Goal: Task Accomplishment & Management: Use online tool/utility

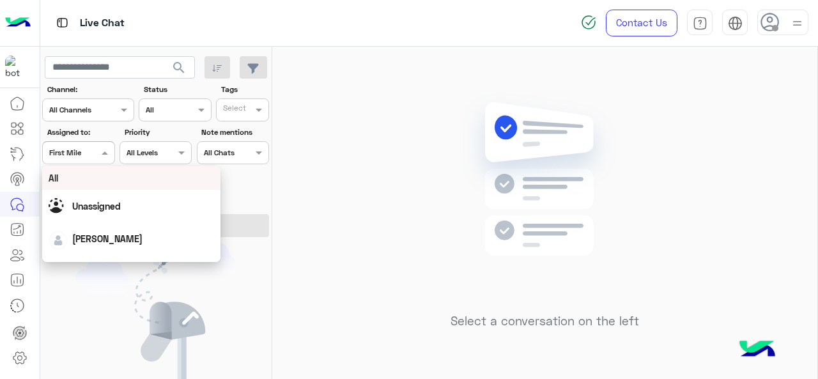
click at [88, 148] on div at bounding box center [78, 151] width 71 height 12
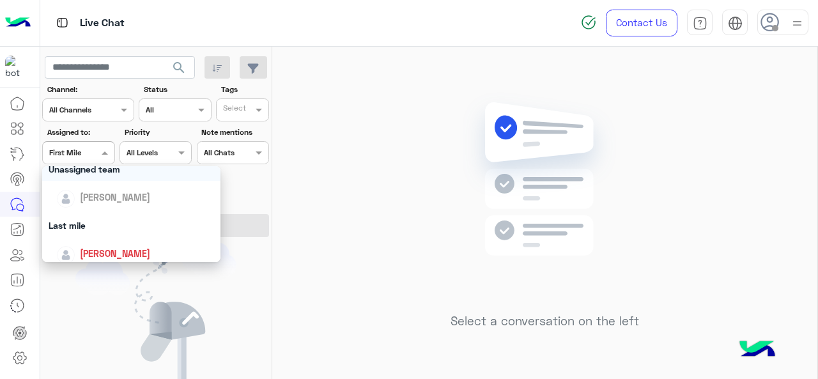
scroll to position [134, 0]
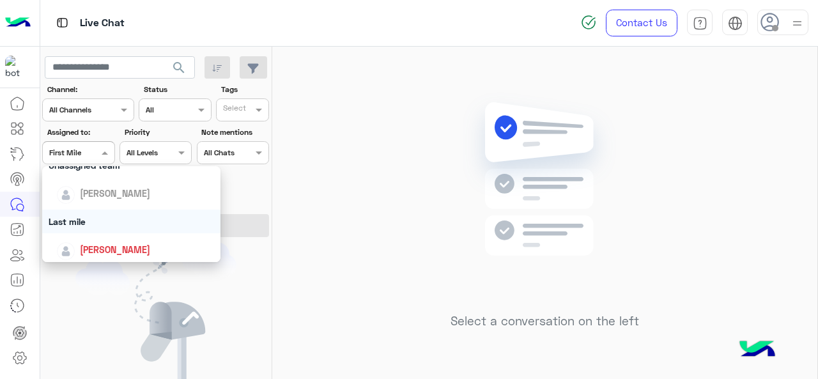
click at [98, 219] on div "Last mile" at bounding box center [131, 222] width 179 height 24
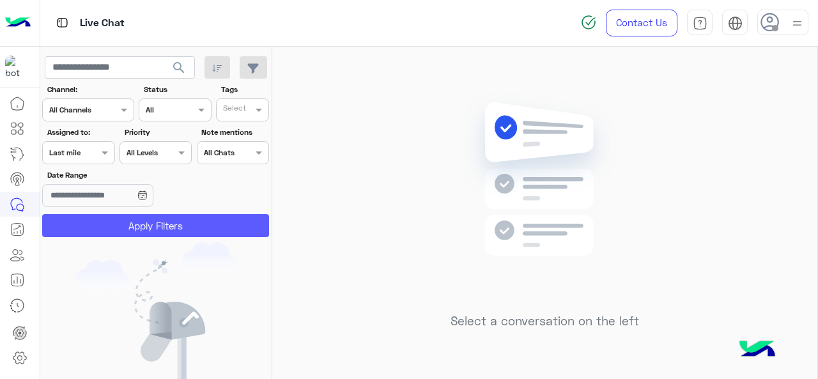
click at [98, 219] on button "Apply Filters" at bounding box center [155, 225] width 227 height 23
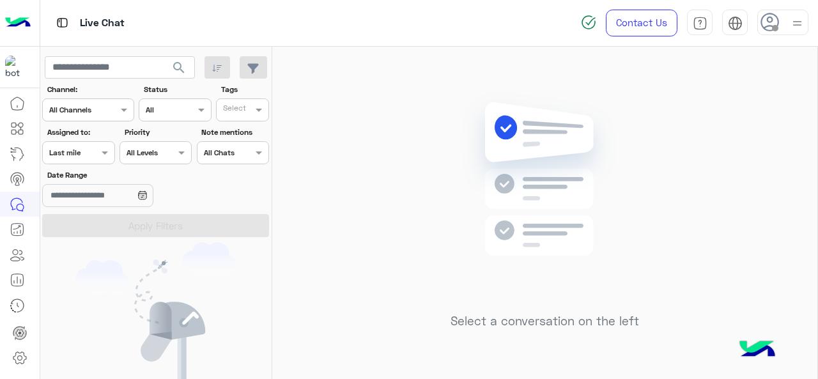
click at [105, 150] on span at bounding box center [106, 152] width 16 height 13
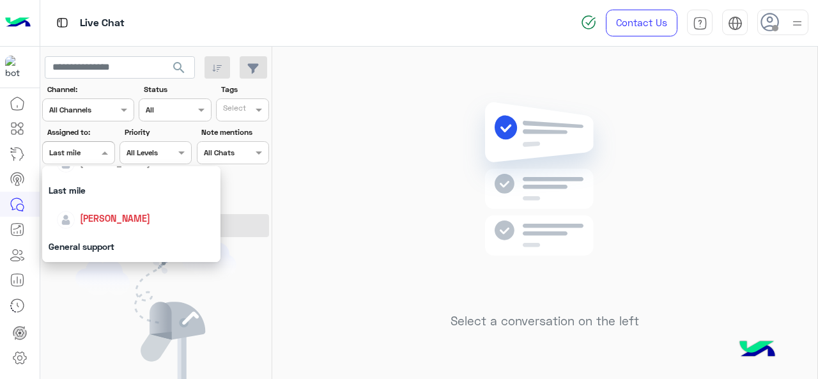
scroll to position [170, 0]
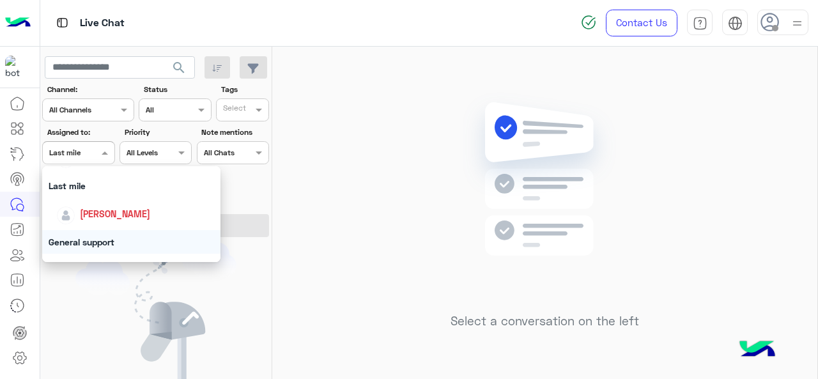
click at [109, 239] on div "General support" at bounding box center [131, 242] width 179 height 24
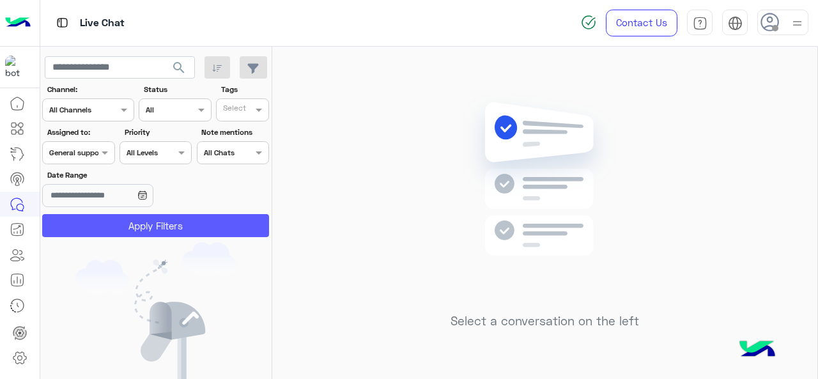
click at [109, 231] on button "Apply Filters" at bounding box center [155, 225] width 227 height 23
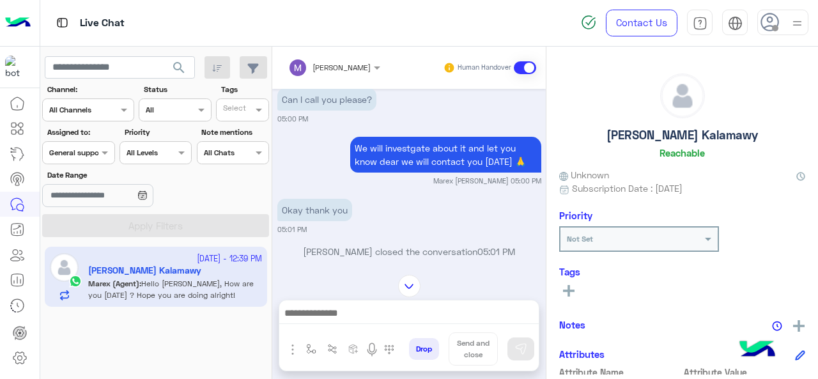
scroll to position [1122, 0]
click at [100, 146] on span at bounding box center [106, 152] width 16 height 13
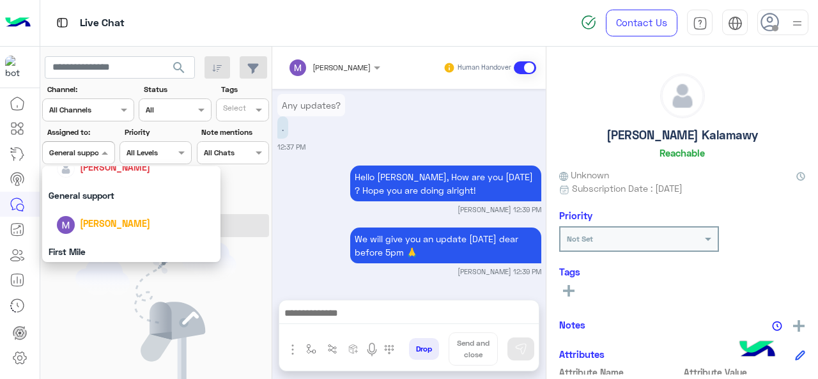
scroll to position [229, 0]
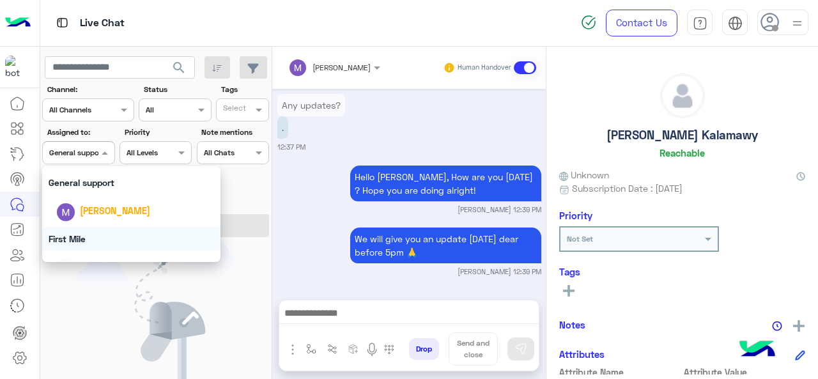
click at [90, 232] on div "First Mile" at bounding box center [131, 239] width 179 height 24
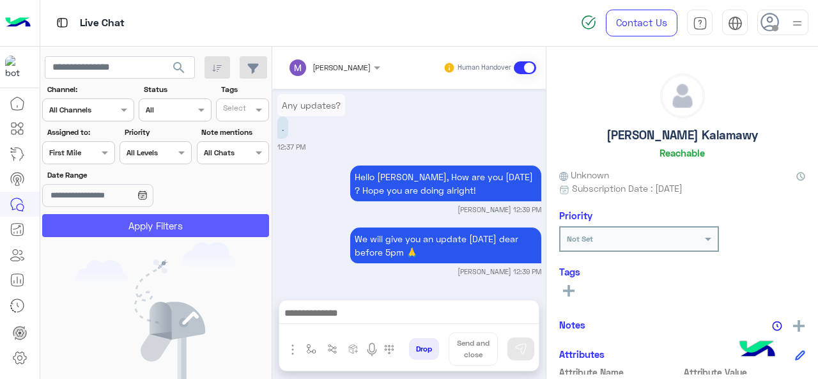
click at [100, 228] on button "Apply Filters" at bounding box center [155, 225] width 227 height 23
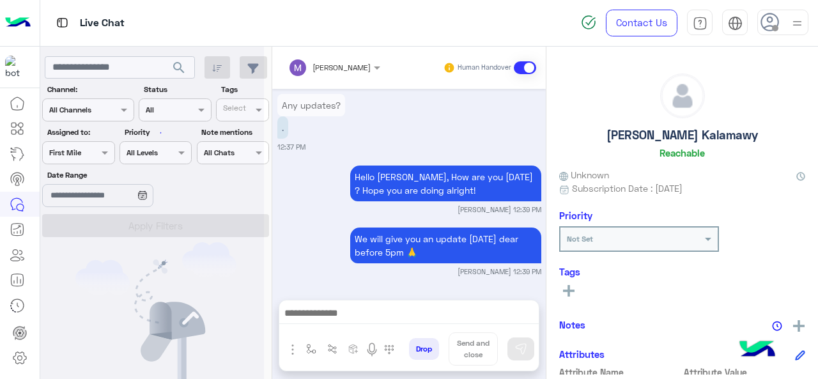
scroll to position [2431, 0]
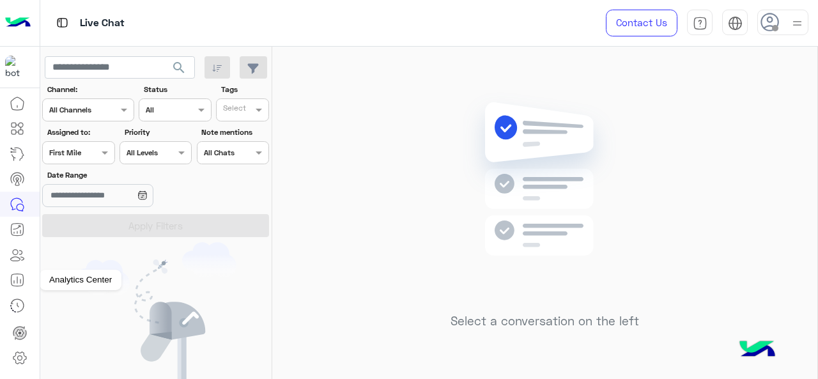
click at [20, 269] on link at bounding box center [17, 280] width 35 height 26
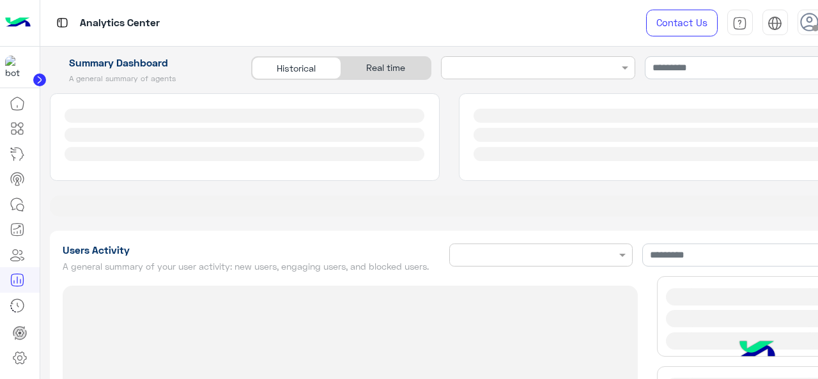
type input "**********"
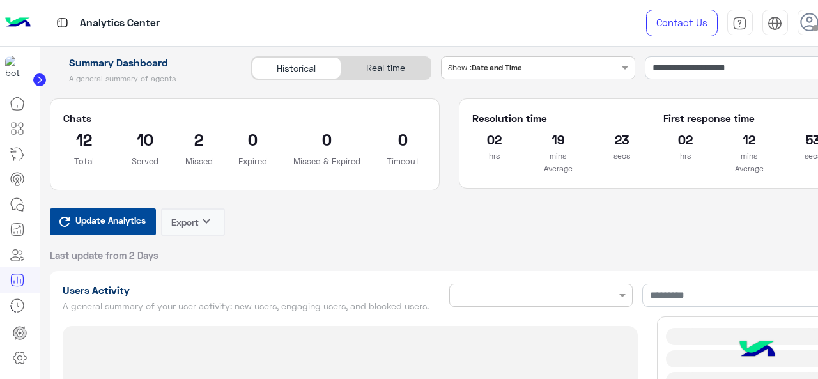
type input "**********"
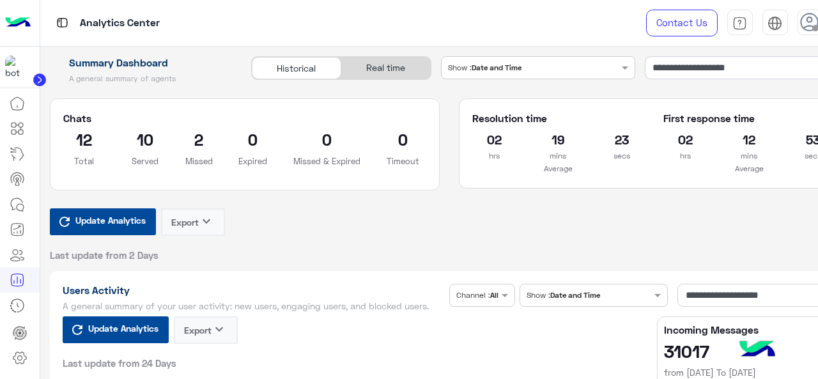
type input "**********"
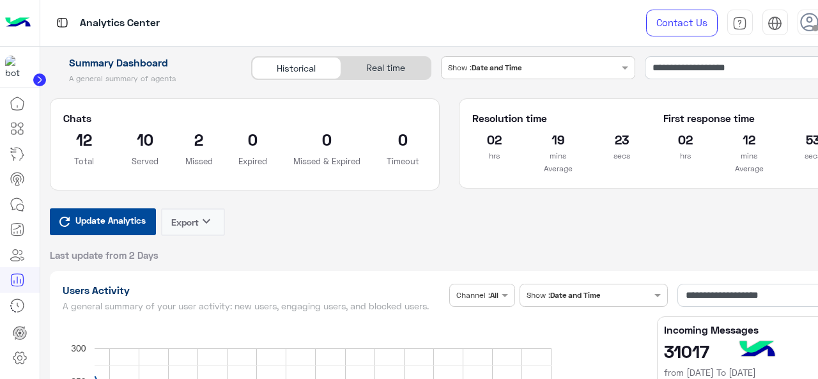
type input "**********"
click at [685, 68] on input "**********" at bounding box center [747, 67] width 204 height 23
type input "**********"
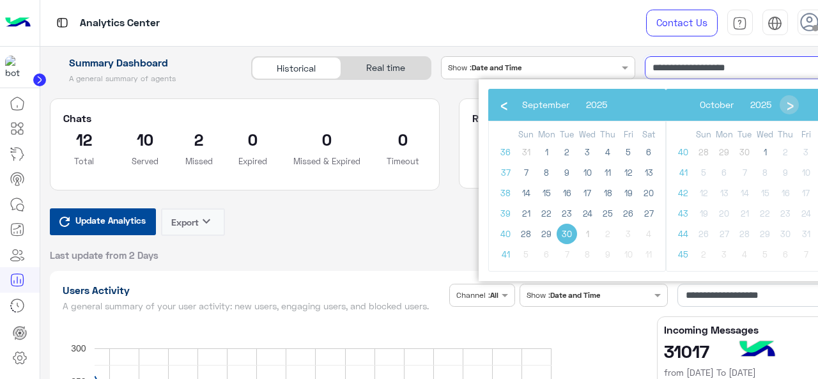
type input "**********"
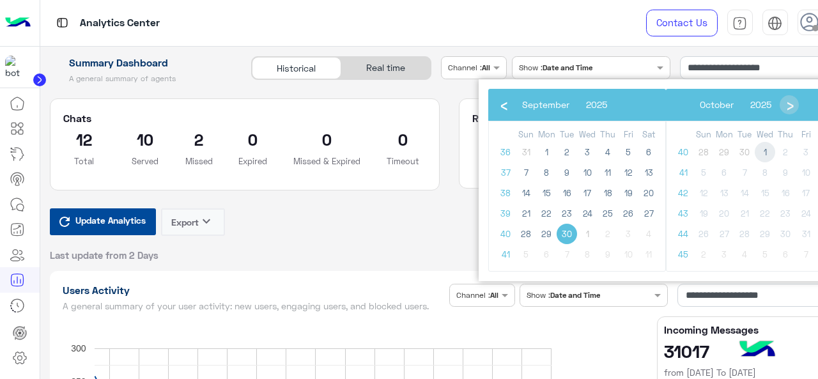
click at [766, 149] on span "1" at bounding box center [765, 152] width 20 height 20
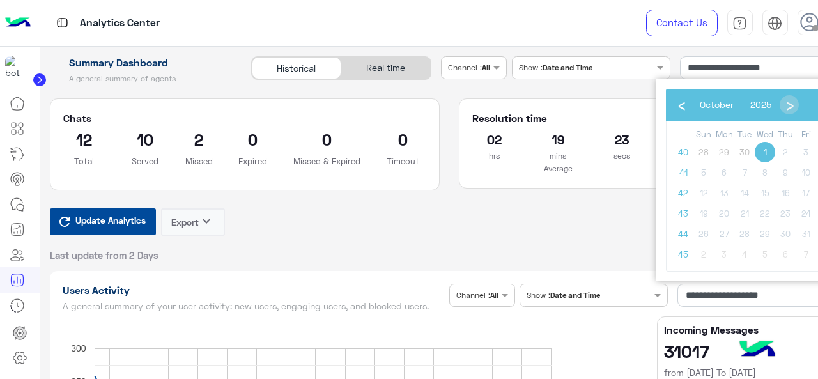
click at [766, 149] on span "1" at bounding box center [765, 152] width 20 height 20
type input "**********"
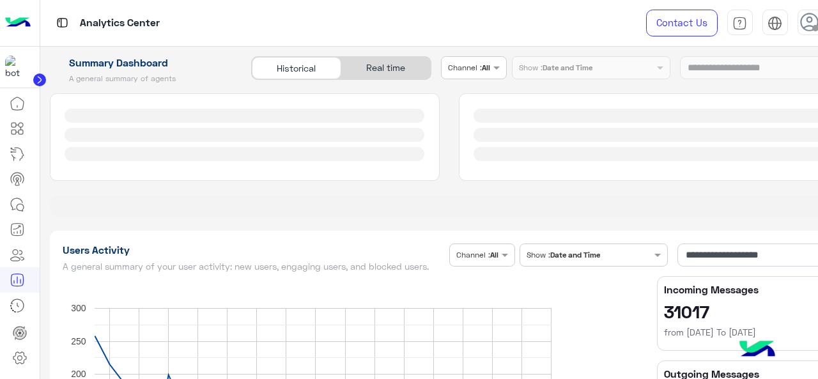
type input "**********"
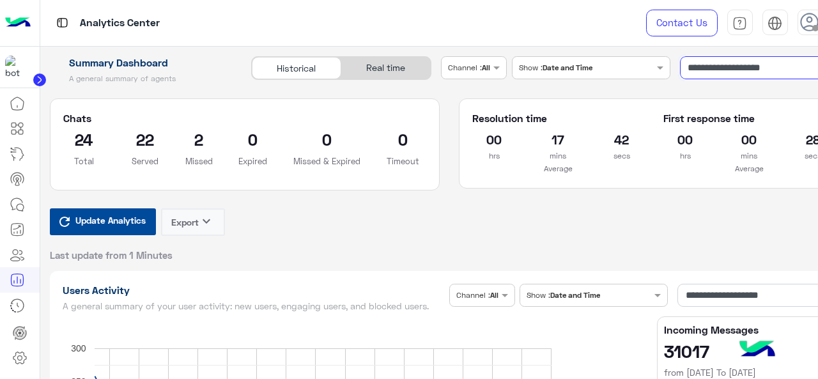
click at [721, 57] on input "**********" at bounding box center [764, 67] width 169 height 23
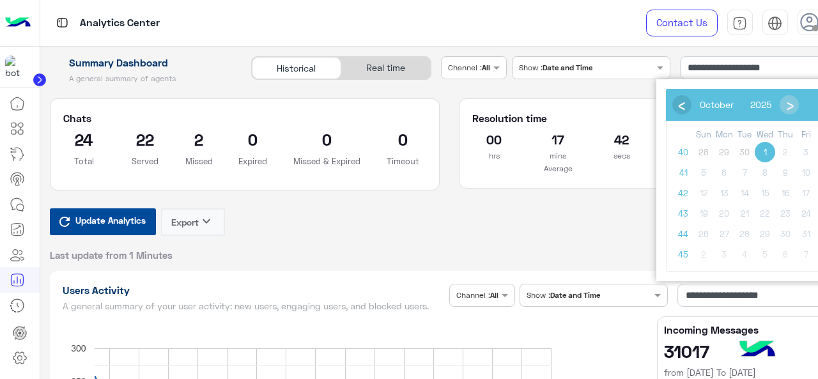
click at [681, 104] on span "‹" at bounding box center [681, 104] width 19 height 19
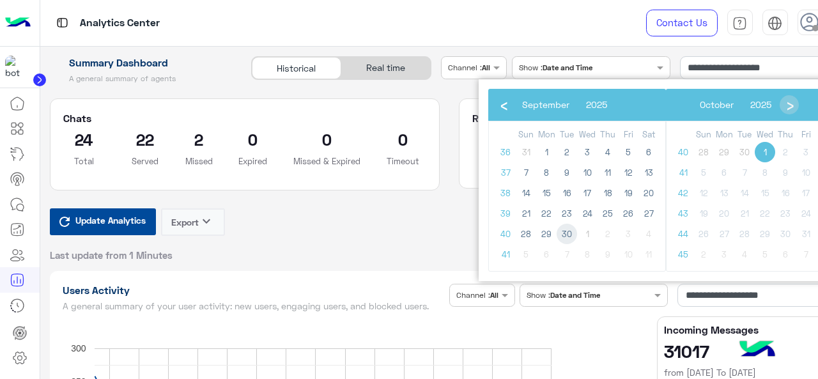
click at [567, 233] on span "30" at bounding box center [567, 234] width 20 height 20
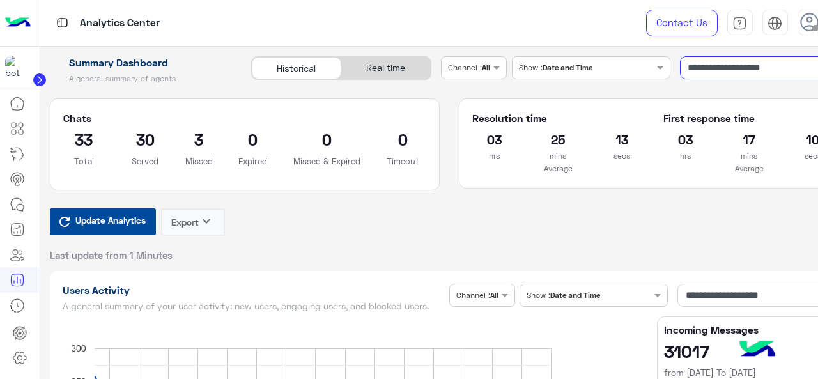
click at [729, 68] on input "**********" at bounding box center [764, 67] width 169 height 23
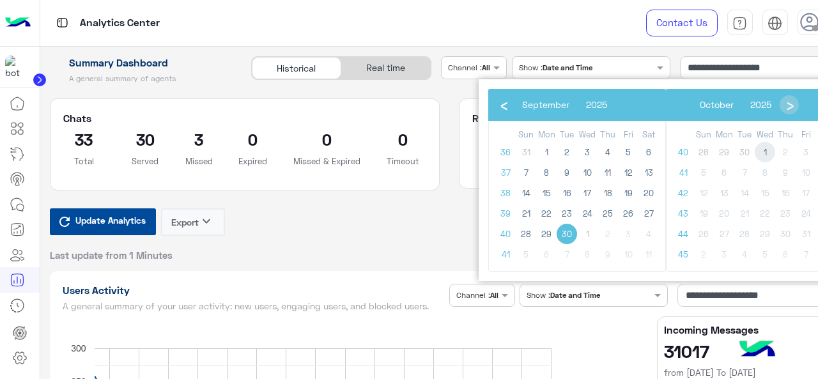
click at [763, 157] on span "1" at bounding box center [765, 152] width 20 height 20
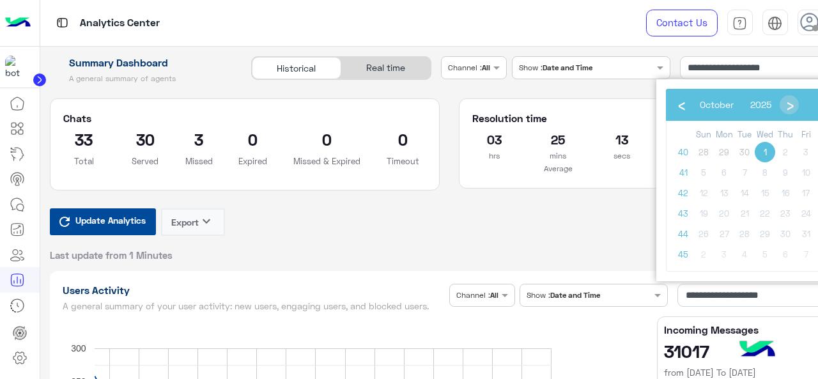
click at [763, 157] on span "1" at bounding box center [765, 152] width 20 height 20
type input "**********"
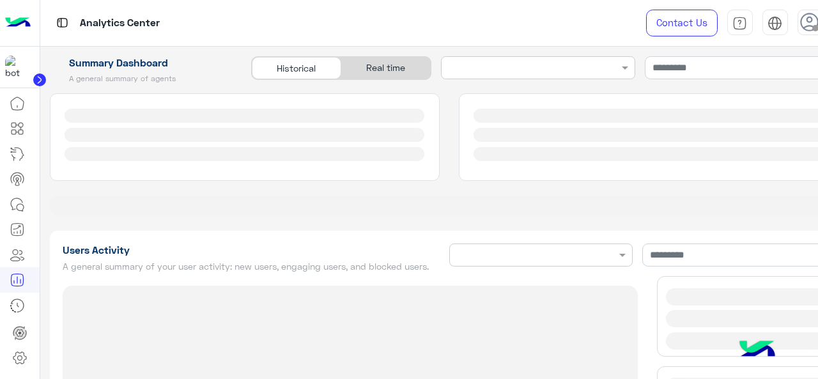
type input "**********"
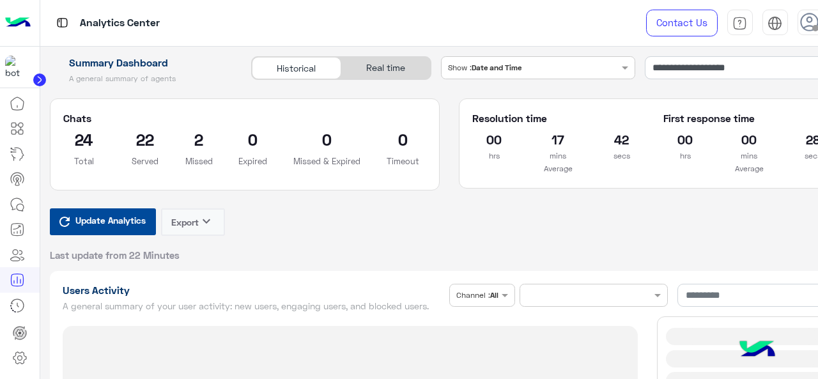
type input "**********"
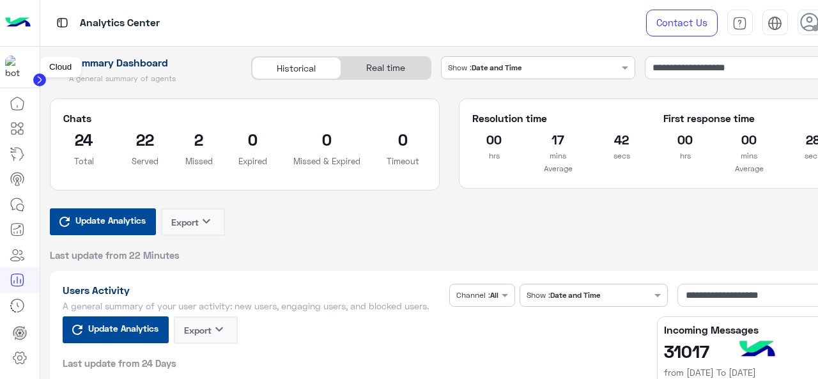
type input "**********"
click at [108, 222] on span "Update Analytics" at bounding box center [110, 220] width 77 height 17
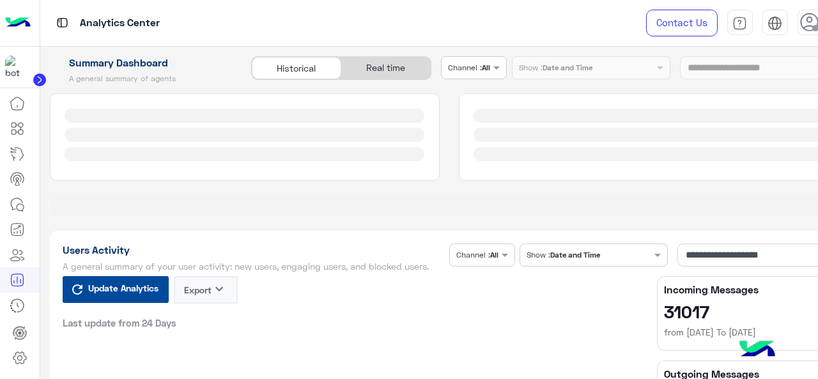
type input "**********"
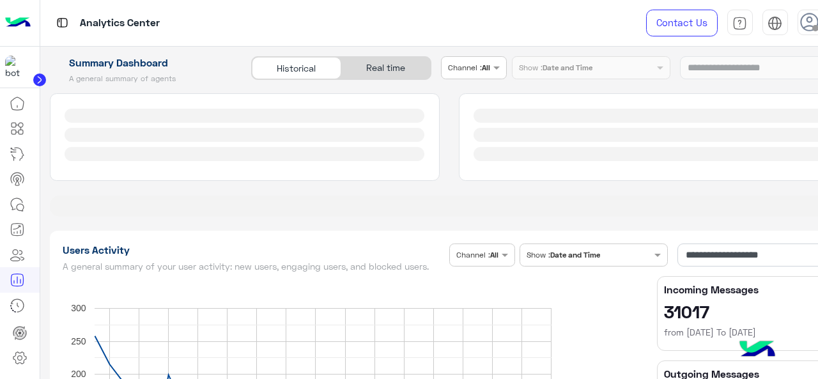
type input "**********"
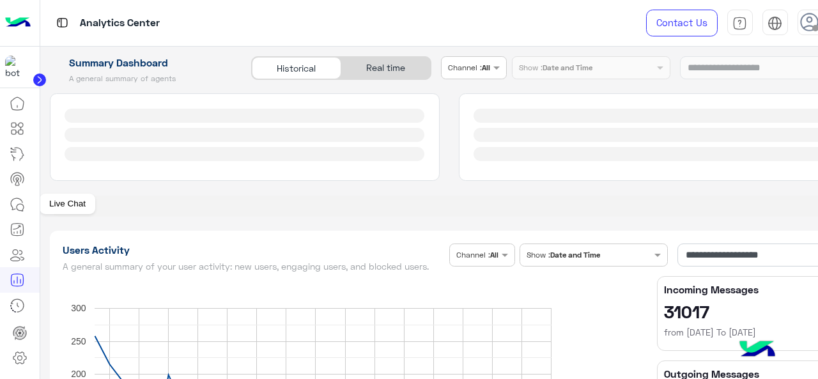
type input "**********"
click at [24, 197] on icon at bounding box center [17, 204] width 15 height 15
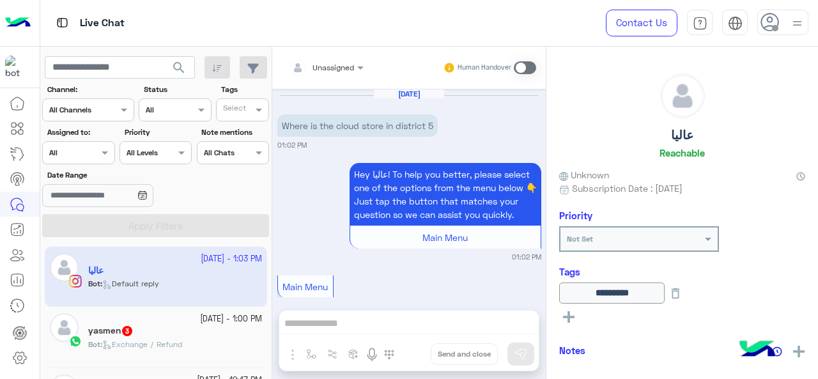
scroll to position [812, 0]
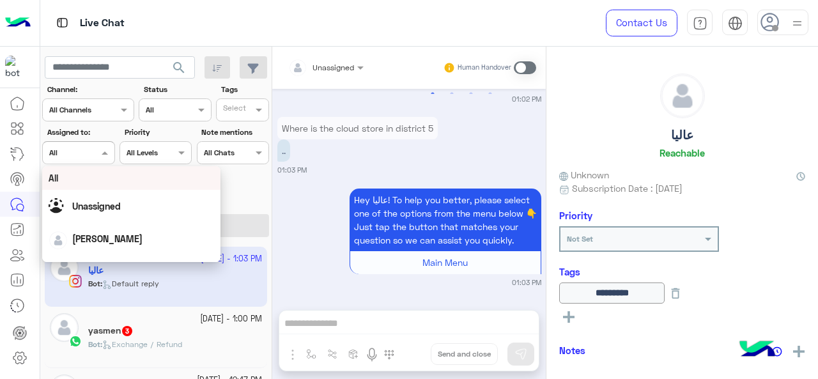
click at [78, 152] on input "text" at bounding box center [63, 152] width 29 height 12
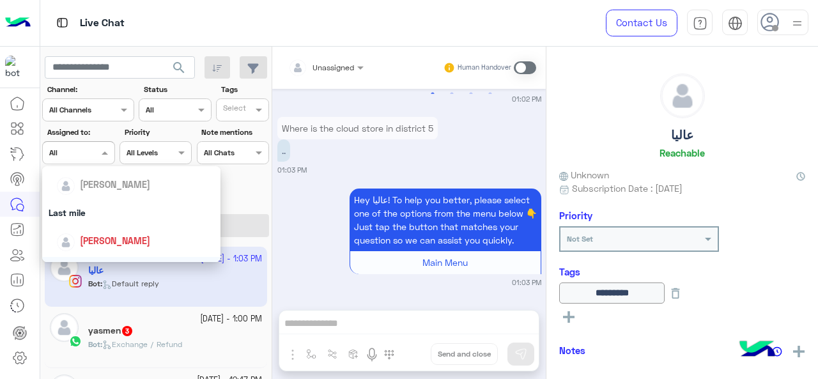
scroll to position [143, 0]
click at [92, 203] on div "Last mile" at bounding box center [131, 213] width 179 height 24
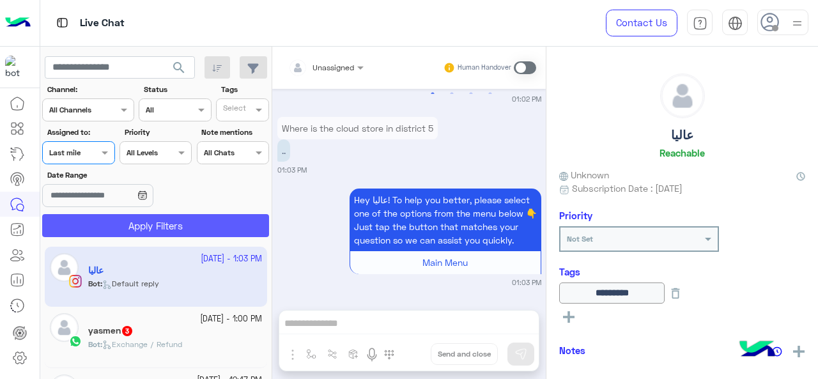
click at [98, 223] on button "Apply Filters" at bounding box center [155, 225] width 227 height 23
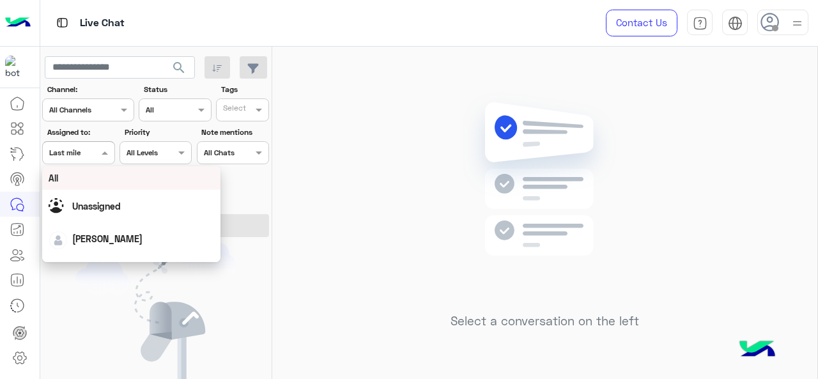
click at [112, 147] on span at bounding box center [106, 152] width 16 height 13
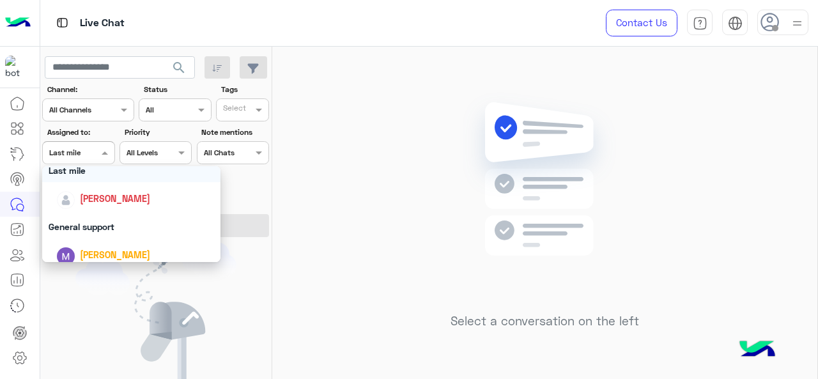
scroll to position [186, 0]
click at [86, 229] on div "General support" at bounding box center [131, 226] width 179 height 24
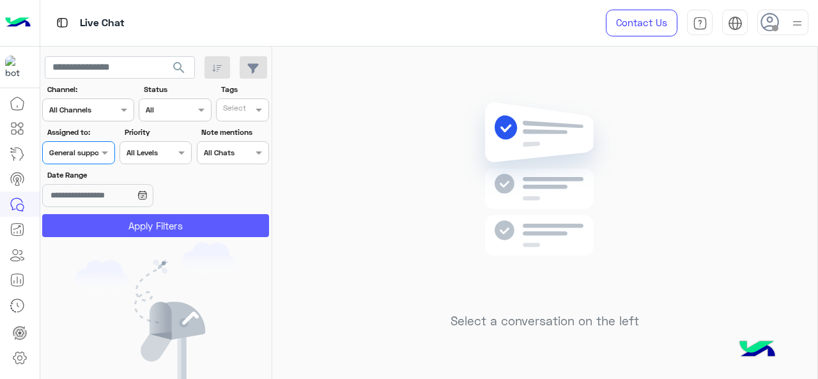
click at [86, 229] on button "Apply Filters" at bounding box center [155, 225] width 227 height 23
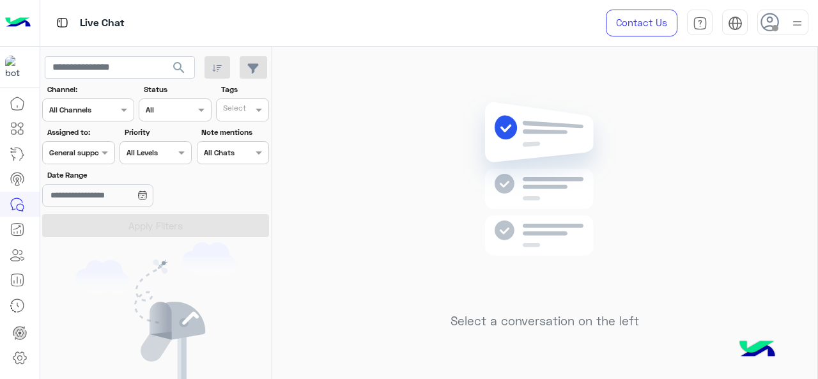
click at [90, 160] on div "Assigned on General support" at bounding box center [78, 152] width 72 height 23
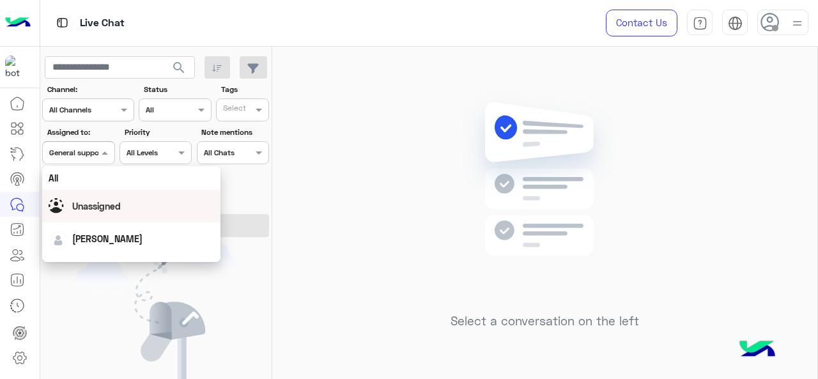
scroll to position [251, 0]
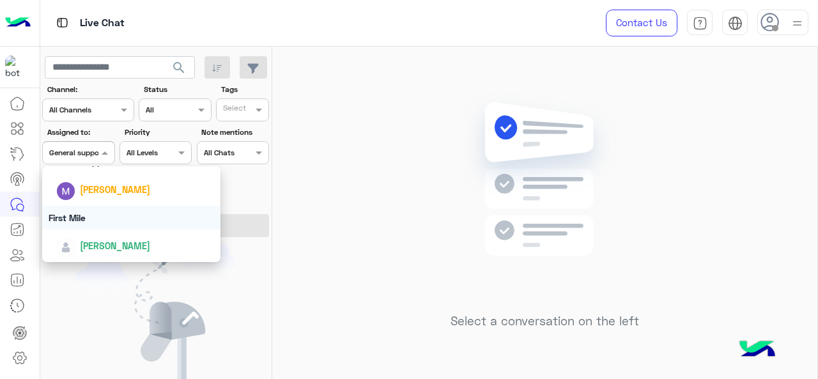
click at [86, 220] on div "First Mile" at bounding box center [131, 218] width 179 height 24
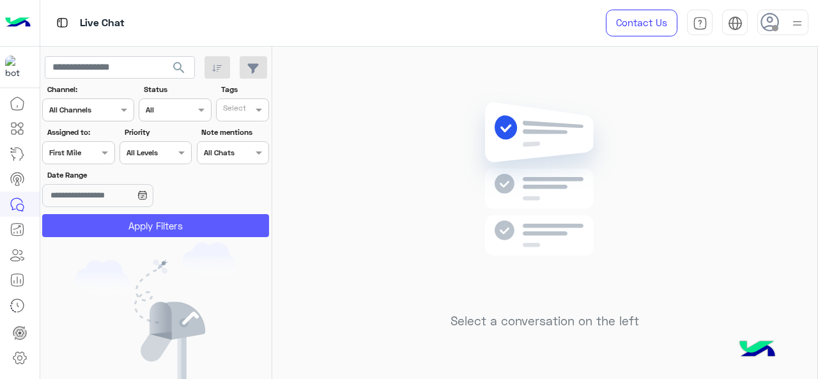
click at [86, 220] on button "Apply Filters" at bounding box center [155, 225] width 227 height 23
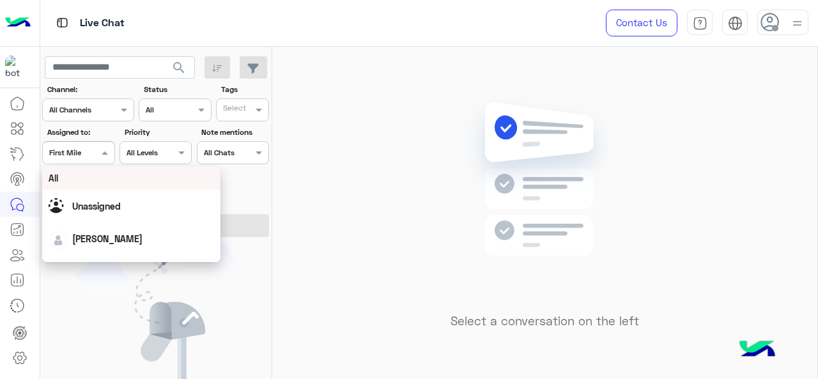
click at [74, 147] on input "text" at bounding box center [63, 152] width 29 height 12
click at [84, 180] on div "All" at bounding box center [132, 177] width 166 height 13
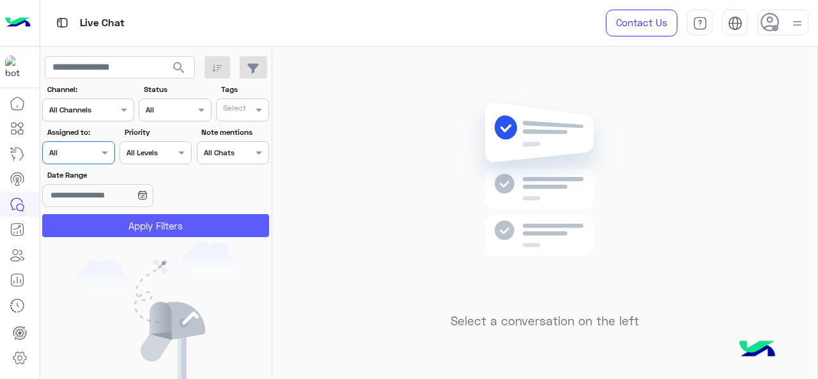
click at [95, 223] on button "Apply Filters" at bounding box center [155, 225] width 227 height 23
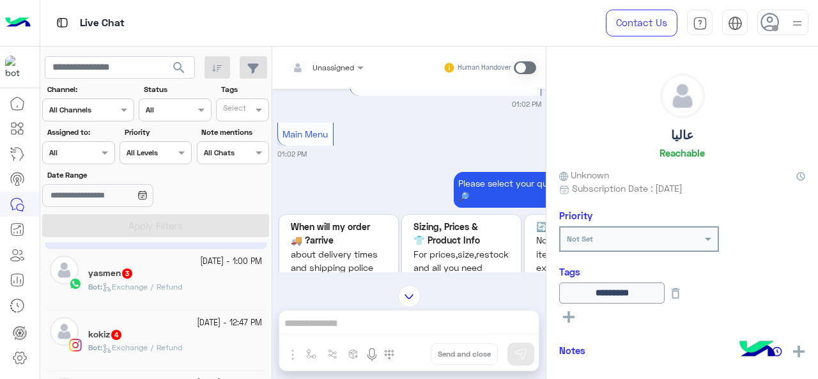
scroll to position [59, 0]
click at [192, 286] on div "Bot : Exchange / Refund" at bounding box center [175, 291] width 174 height 22
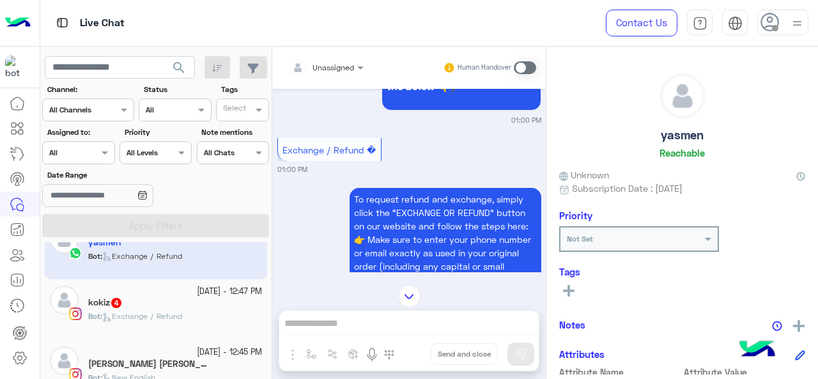
scroll to position [89, 0]
click at [150, 310] on p "Bot : Exchange / Refund" at bounding box center [135, 316] width 94 height 12
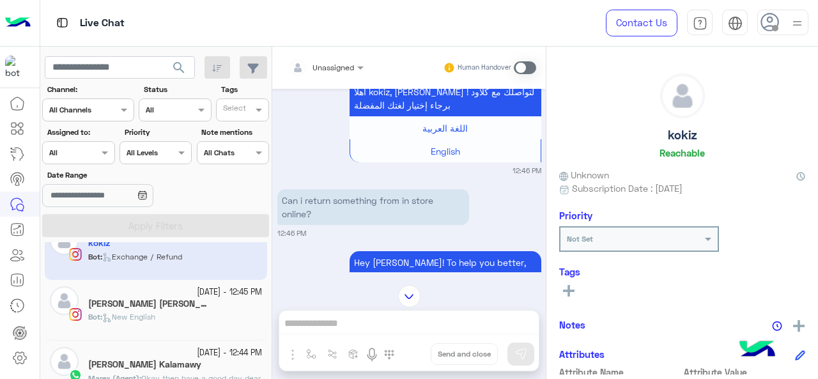
scroll to position [151, 0]
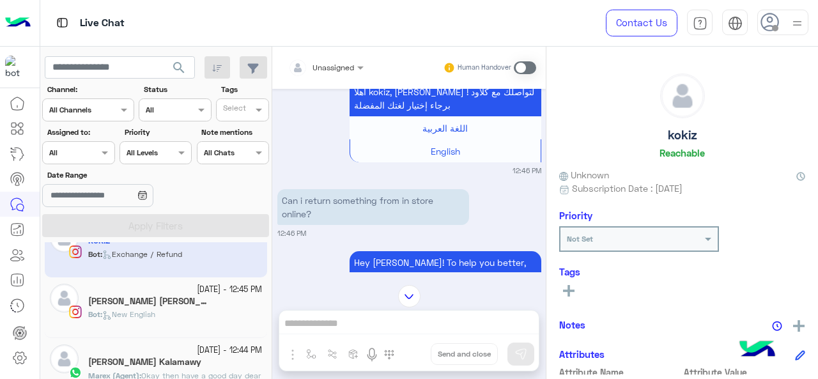
click at [151, 317] on span "New English" at bounding box center [128, 314] width 53 height 10
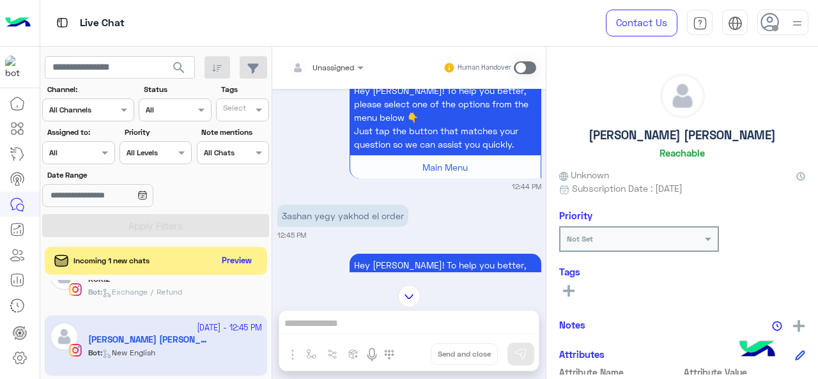
scroll to position [479, 0]
click at [94, 159] on div "Assigned on All" at bounding box center [78, 152] width 72 height 23
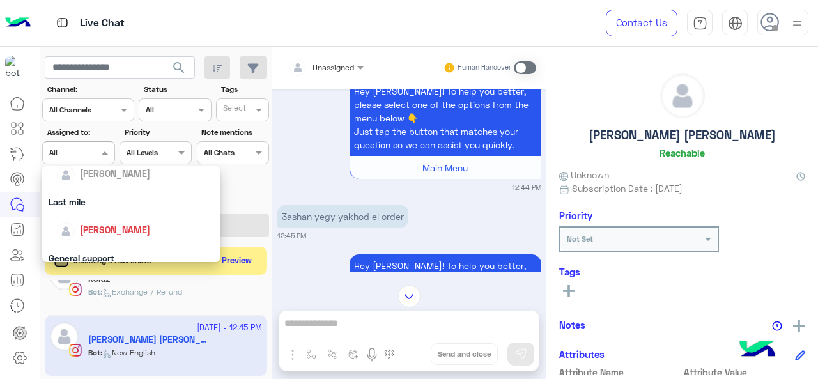
scroll to position [155, 0]
click at [84, 194] on div "Last mile" at bounding box center [131, 201] width 179 height 24
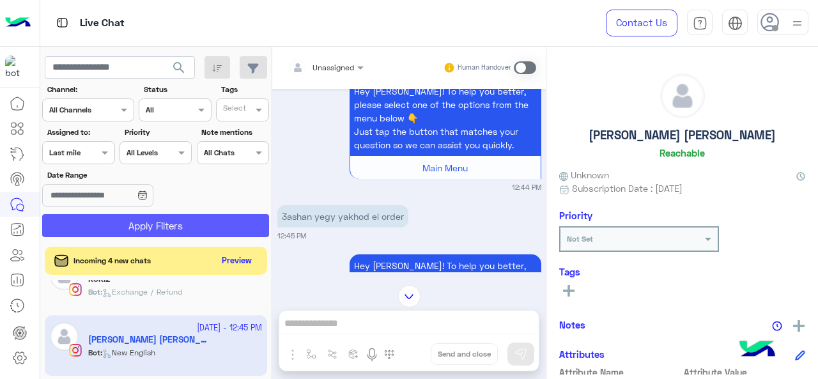
click at [96, 219] on button "Apply Filters" at bounding box center [155, 225] width 227 height 23
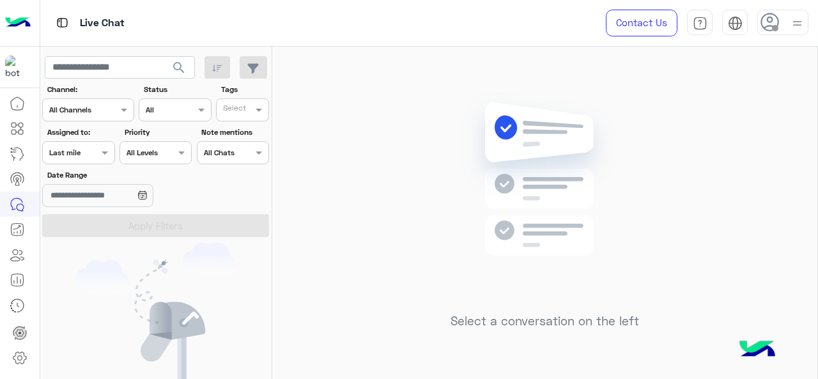
click at [97, 150] on div at bounding box center [78, 151] width 71 height 12
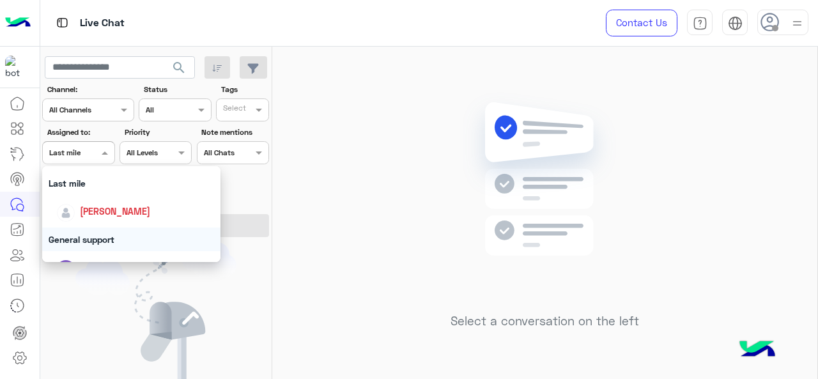
scroll to position [169, 0]
click at [108, 239] on div "General support" at bounding box center [131, 243] width 179 height 24
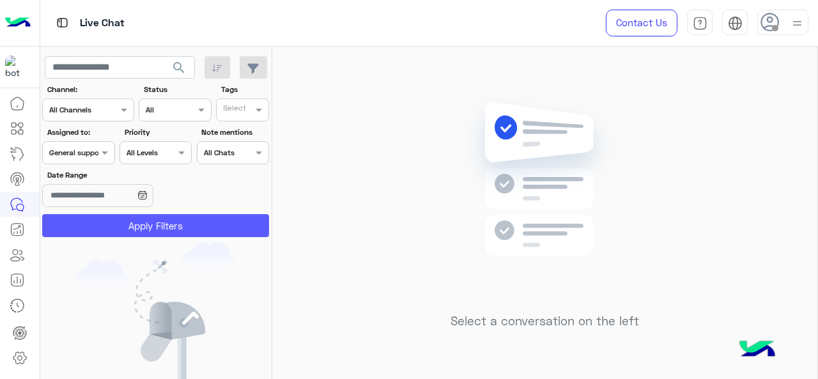
click at [117, 227] on button "Apply Filters" at bounding box center [155, 225] width 227 height 23
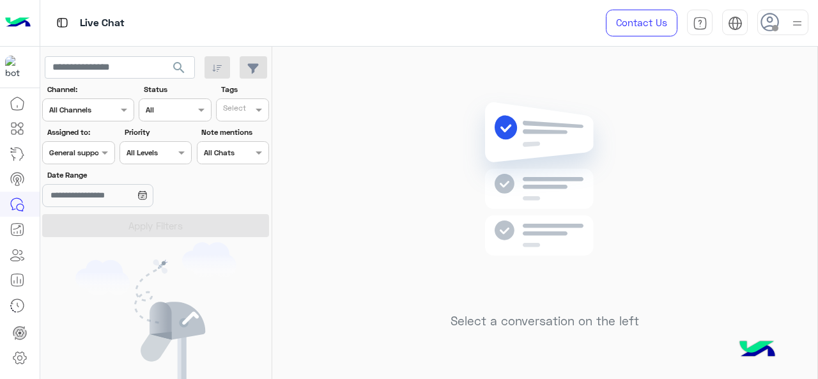
click at [96, 150] on div at bounding box center [78, 151] width 71 height 12
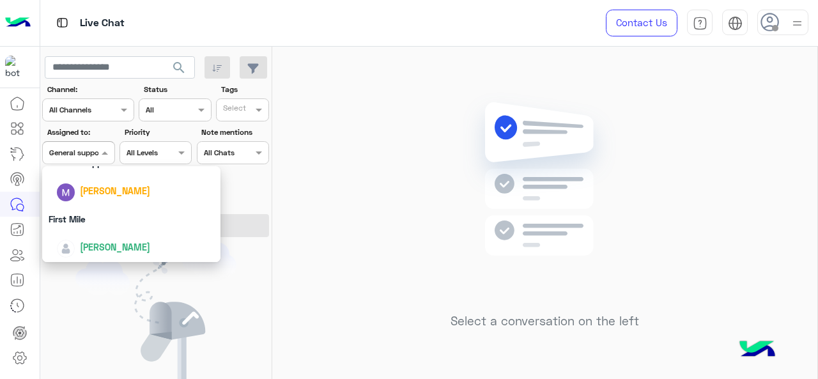
scroll to position [251, 0]
click at [98, 220] on div "First Mile" at bounding box center [131, 218] width 179 height 24
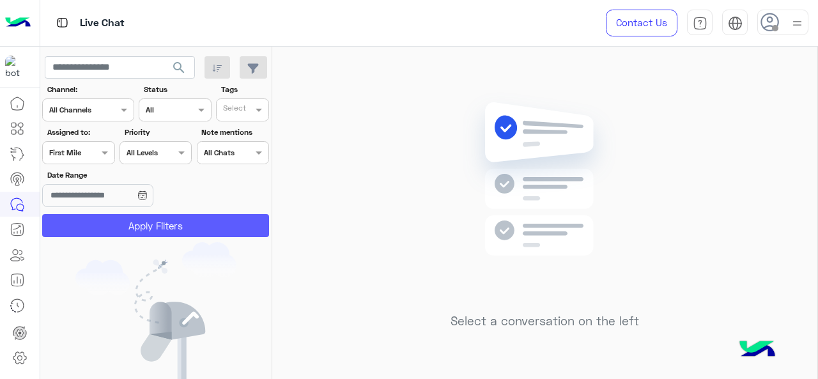
click at [102, 222] on button "Apply Filters" at bounding box center [155, 225] width 227 height 23
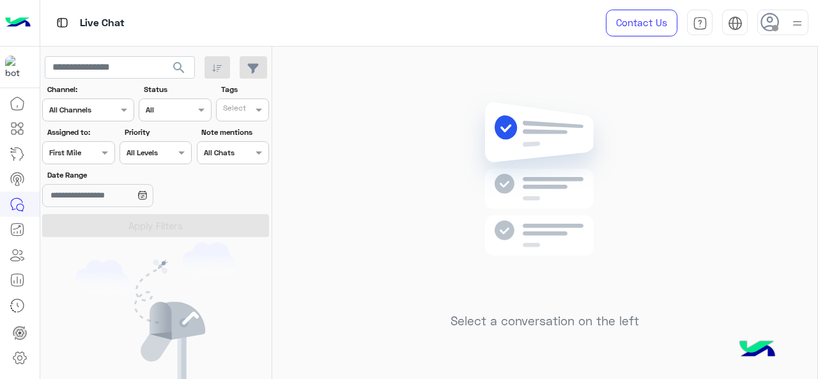
click at [84, 155] on div at bounding box center [78, 151] width 71 height 12
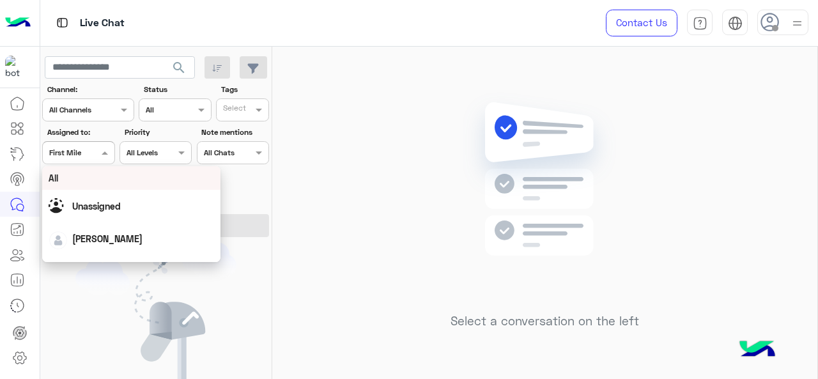
click at [89, 168] on div "All" at bounding box center [131, 178] width 179 height 24
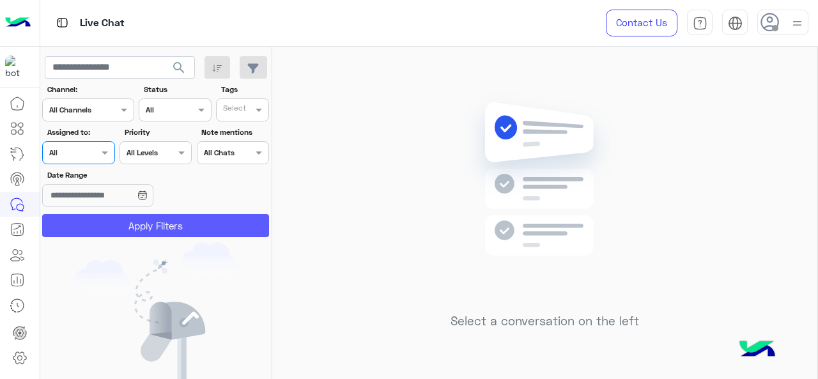
click at [95, 224] on button "Apply Filters" at bounding box center [155, 225] width 227 height 23
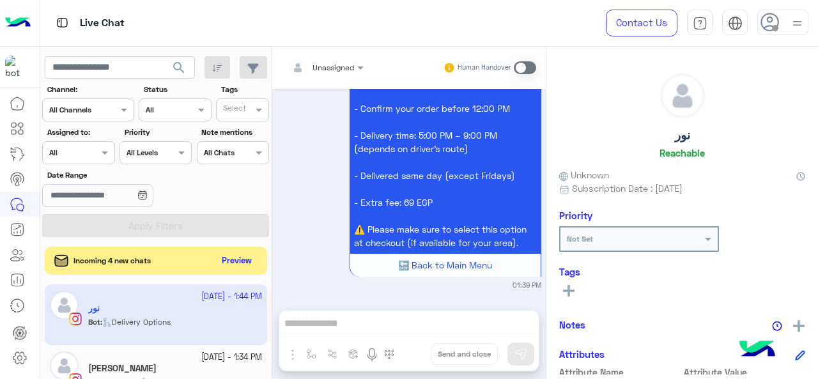
scroll to position [1004, 0]
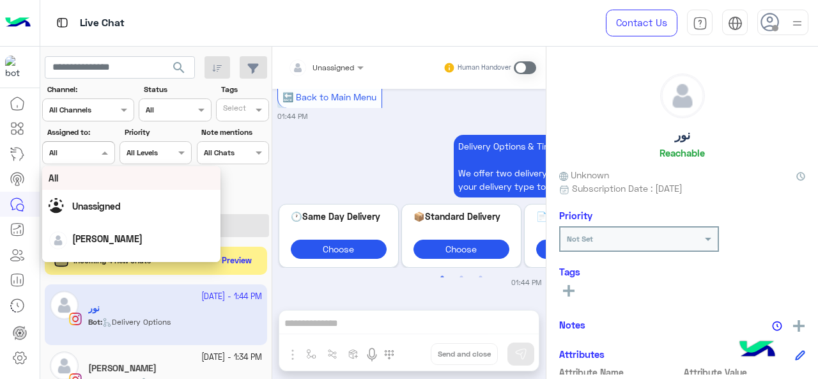
click at [89, 156] on div at bounding box center [78, 151] width 71 height 12
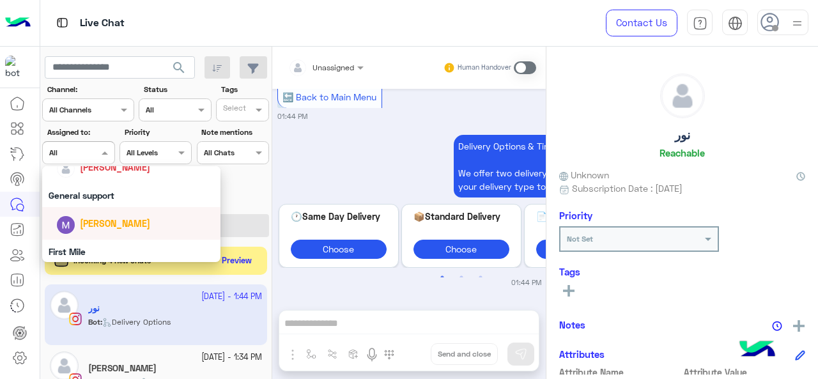
scroll to position [149, 0]
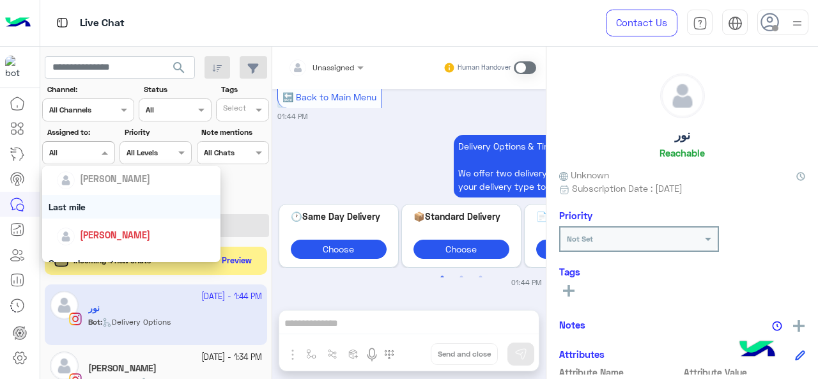
click at [107, 217] on div "Last mile" at bounding box center [131, 207] width 179 height 24
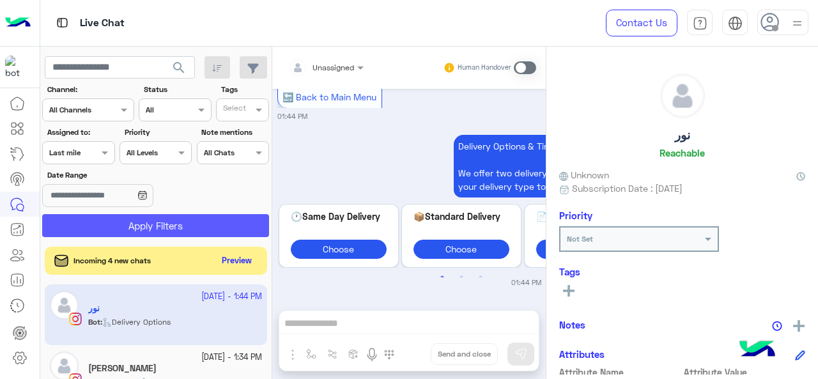
click at [107, 217] on button "Apply Filters" at bounding box center [155, 225] width 227 height 23
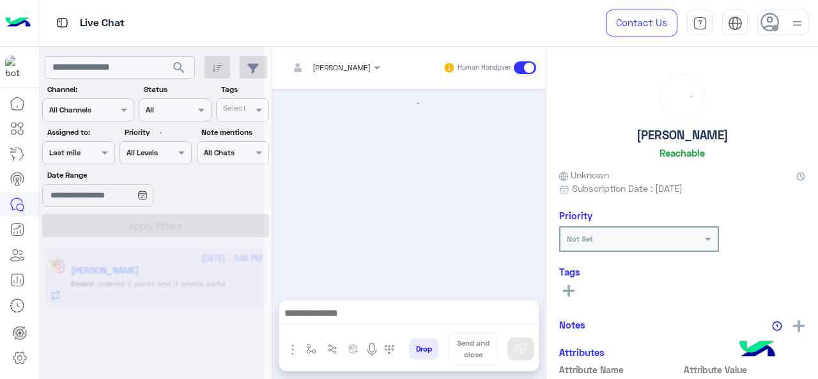
scroll to position [594, 0]
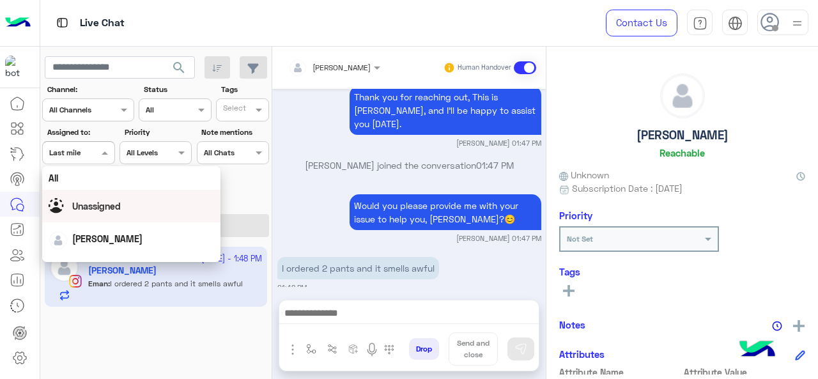
drag, startPoint x: 89, startPoint y: 155, endPoint x: 92, endPoint y: 200, distance: 45.5
click at [92, 200] on body "Live Chat Contact Us Help Center عربي English search Channel: Channel All Chann…" at bounding box center [409, 189] width 818 height 379
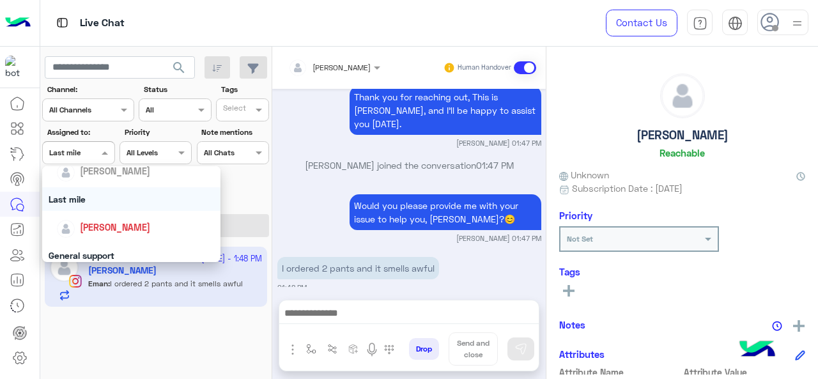
scroll to position [193, 0]
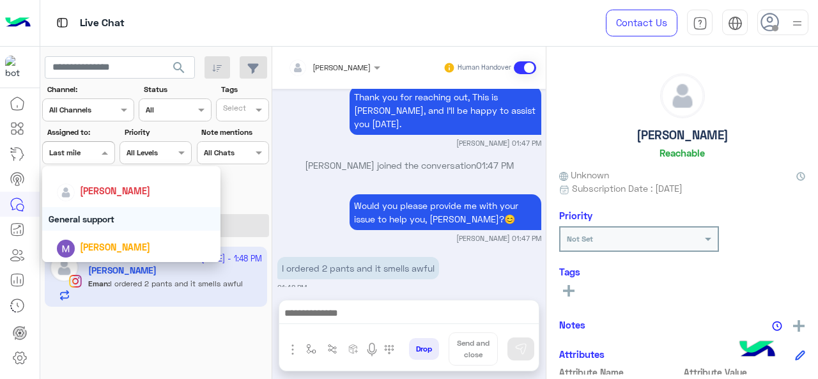
click at [92, 228] on div "General support" at bounding box center [131, 219] width 179 height 24
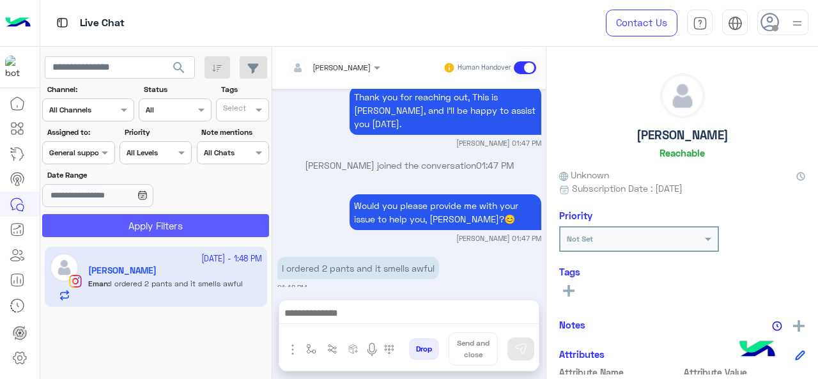
click at [92, 228] on button "Apply Filters" at bounding box center [155, 225] width 227 height 23
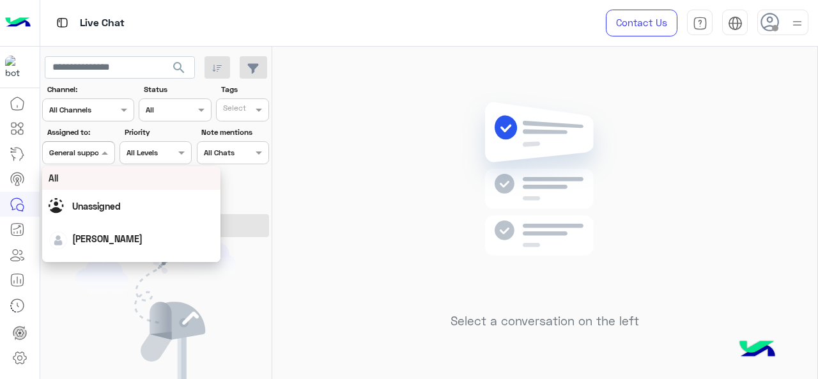
click at [89, 159] on div "Assigned on General support" at bounding box center [78, 152] width 72 height 23
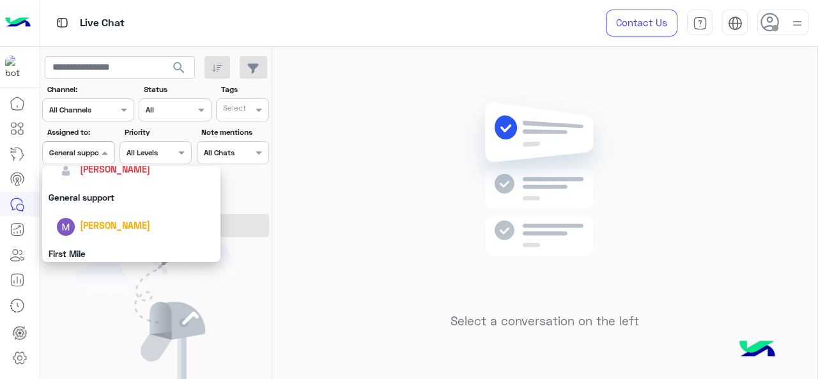
scroll to position [238, 0]
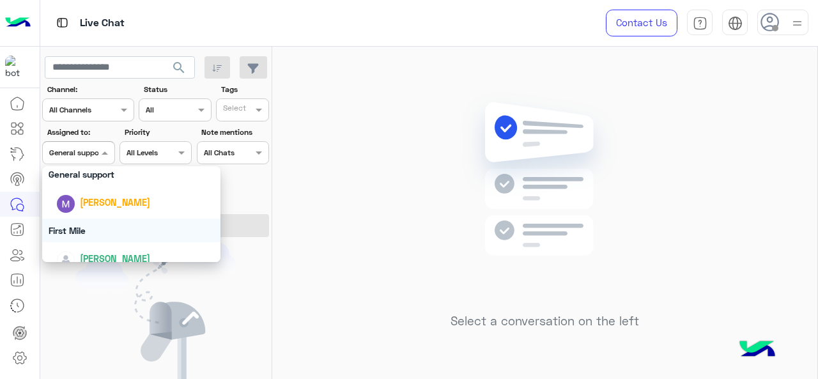
click at [78, 235] on div "First Mile" at bounding box center [131, 231] width 179 height 24
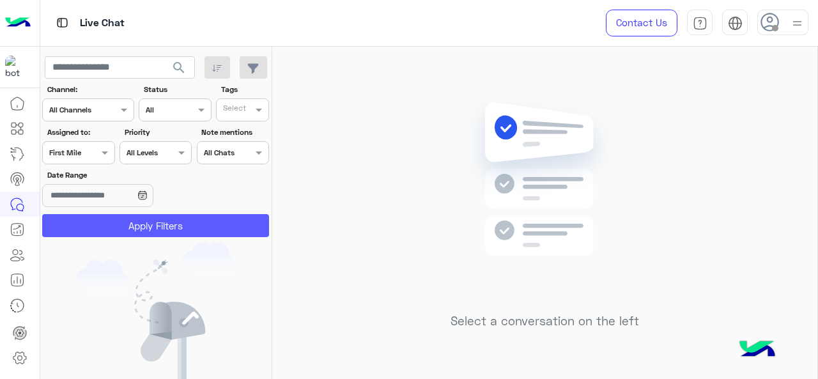
click at [79, 221] on button "Apply Filters" at bounding box center [155, 225] width 227 height 23
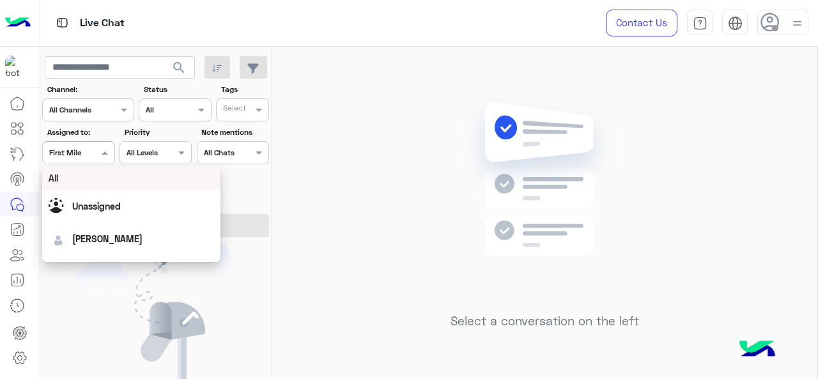
click at [84, 158] on div "Assigned on First Mile" at bounding box center [70, 153] width 55 height 12
click at [87, 187] on div "All" at bounding box center [131, 178] width 179 height 24
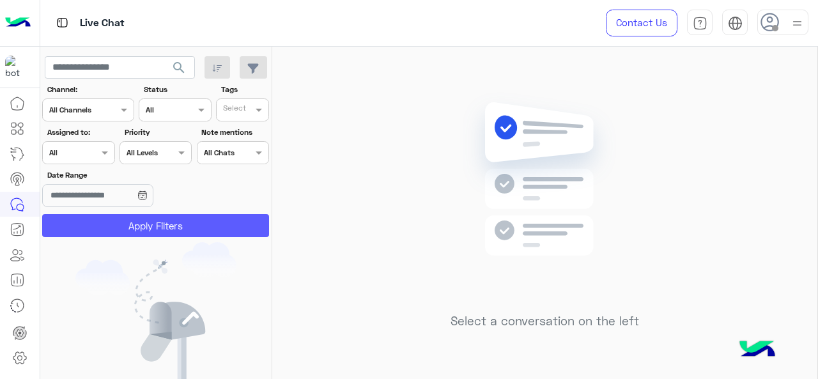
click at [88, 223] on button "Apply Filters" at bounding box center [155, 225] width 227 height 23
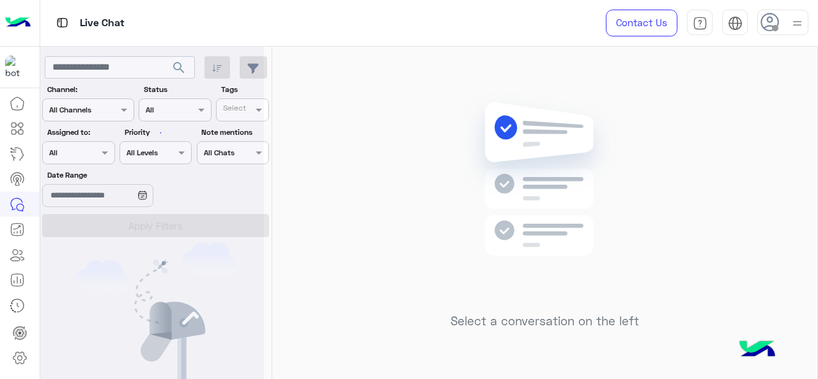
click at [98, 160] on div at bounding box center [152, 194] width 224 height 379
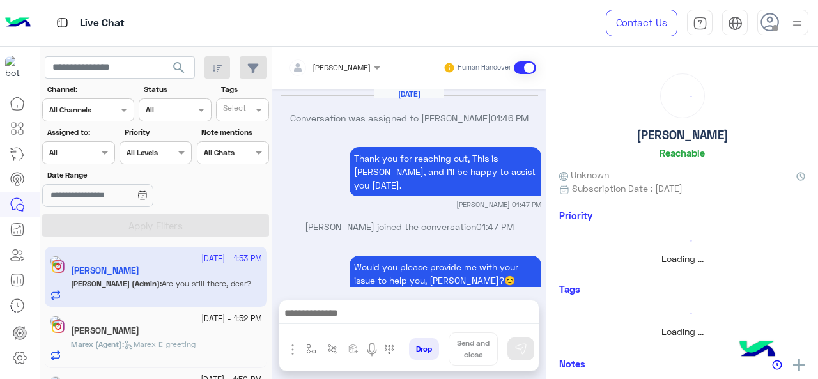
scroll to position [539, 0]
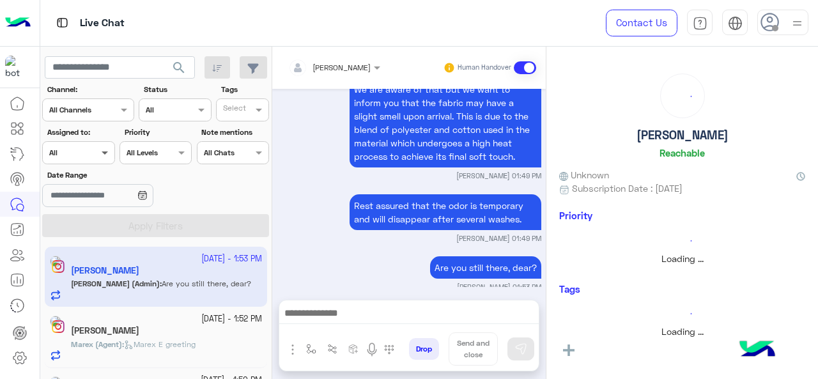
click at [104, 155] on span at bounding box center [106, 152] width 16 height 13
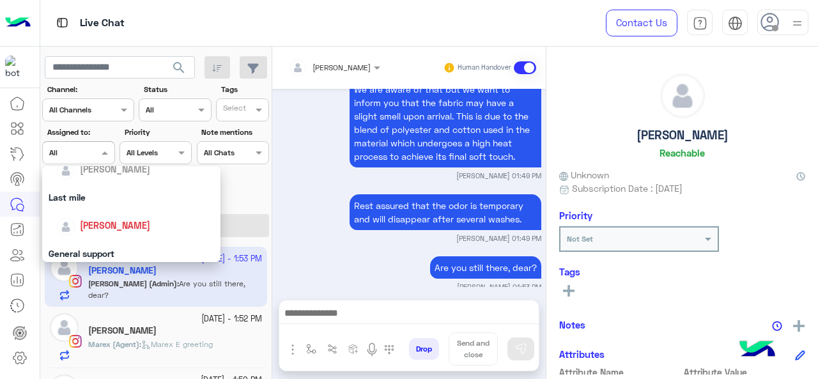
scroll to position [160, 0]
click at [107, 200] on div "Last mile" at bounding box center [131, 196] width 179 height 24
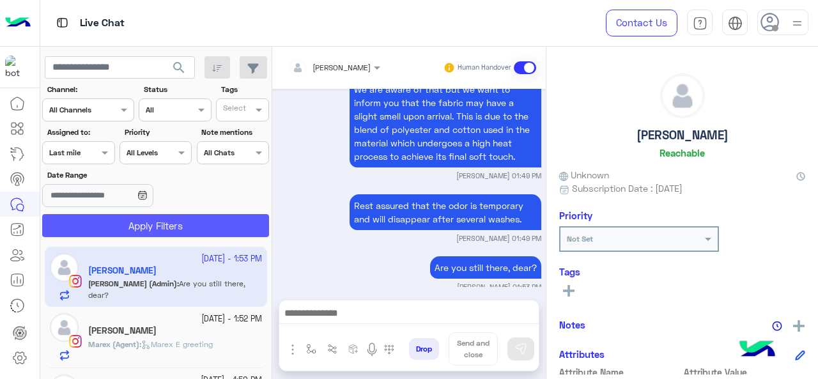
click at [110, 219] on button "Apply Filters" at bounding box center [155, 225] width 227 height 23
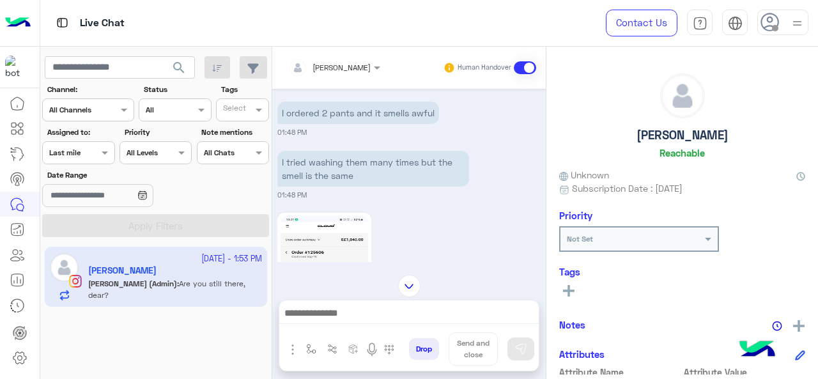
scroll to position [217, 0]
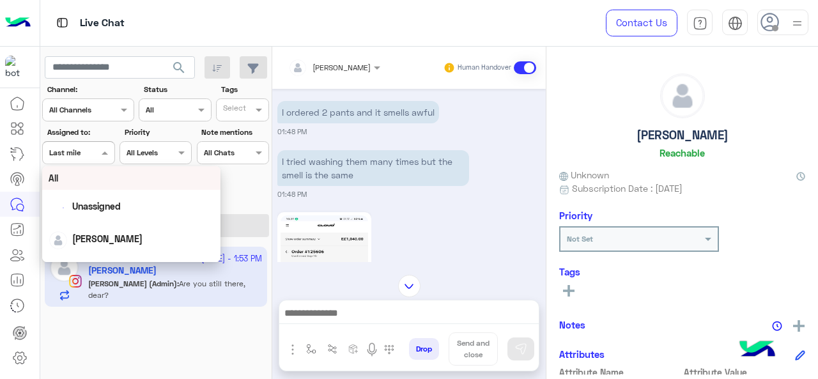
click at [106, 157] on span at bounding box center [106, 152] width 16 height 13
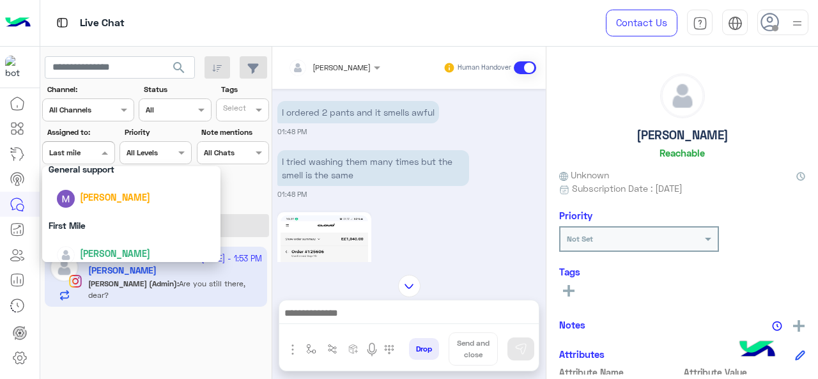
scroll to position [251, 0]
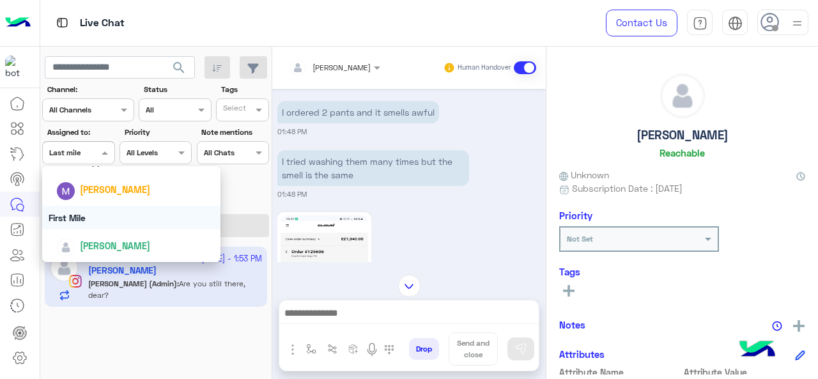
click at [93, 212] on div "First Mile" at bounding box center [131, 218] width 179 height 24
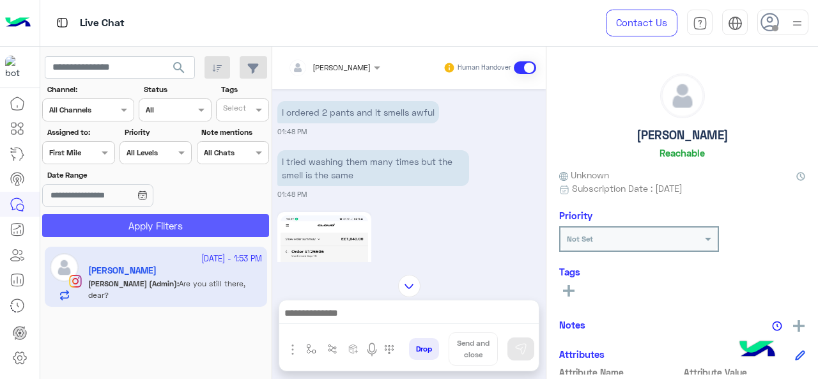
click at [96, 218] on button "Apply Filters" at bounding box center [155, 225] width 227 height 23
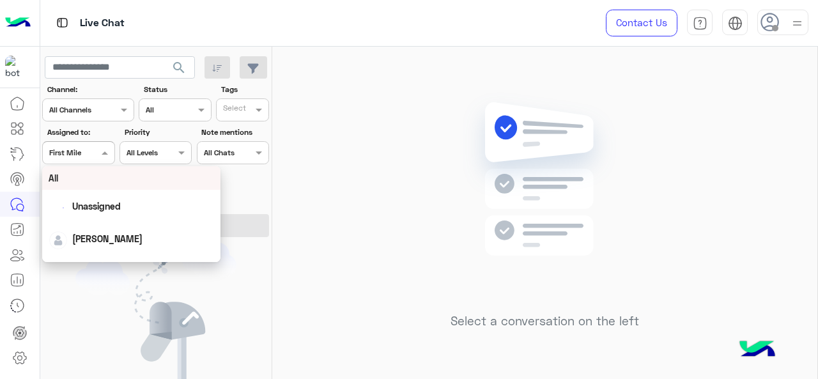
click at [77, 154] on input "text" at bounding box center [63, 152] width 29 height 12
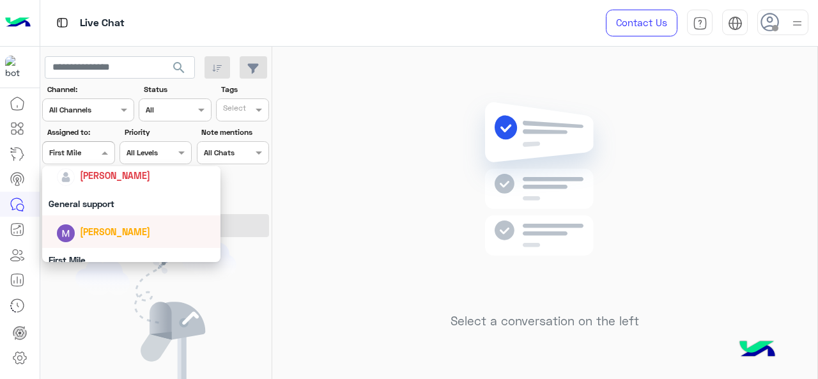
scroll to position [202, 0]
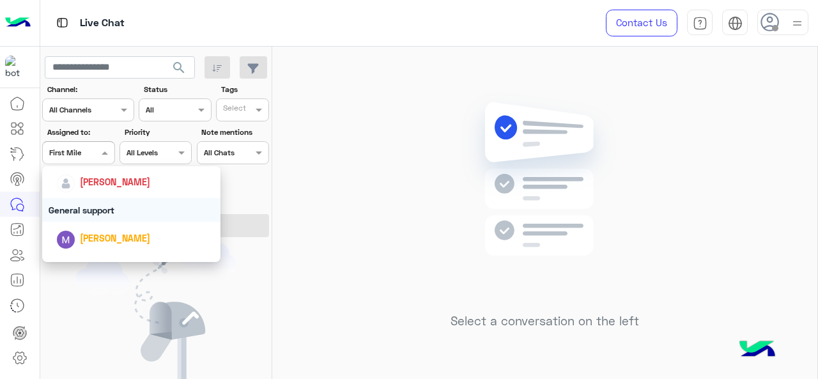
click at [89, 201] on div "General support" at bounding box center [131, 210] width 179 height 24
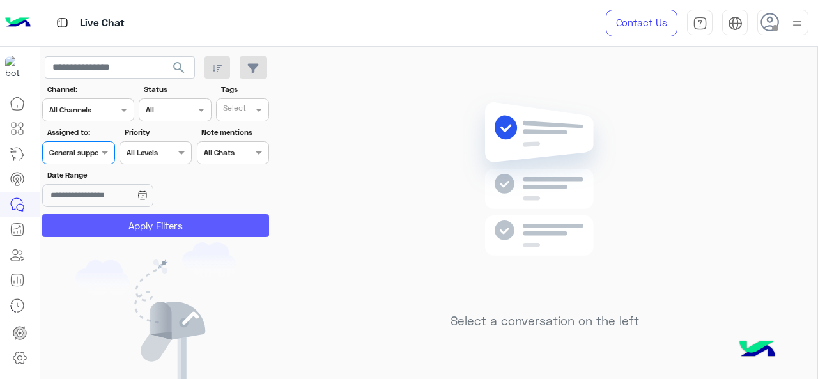
click at [93, 221] on button "Apply Filters" at bounding box center [155, 225] width 227 height 23
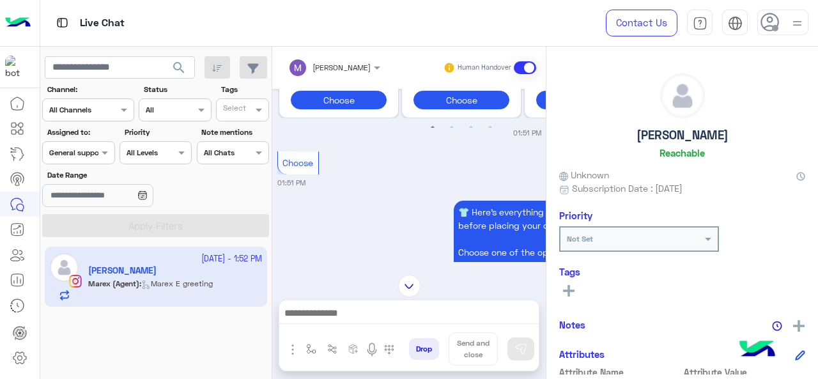
scroll to position [821, 0]
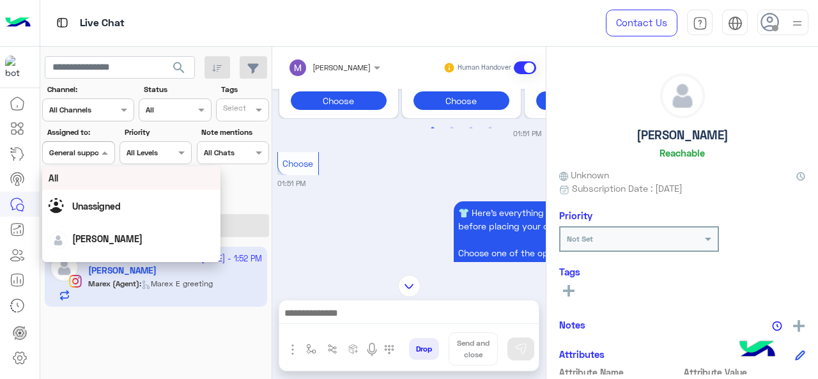
click at [93, 149] on div at bounding box center [78, 151] width 71 height 12
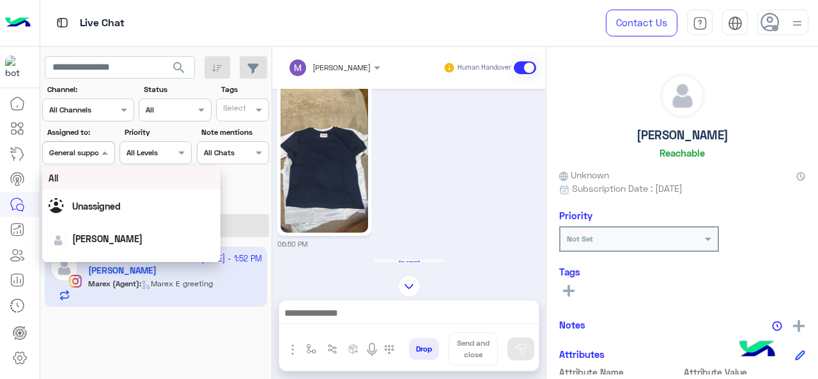
scroll to position [6, 0]
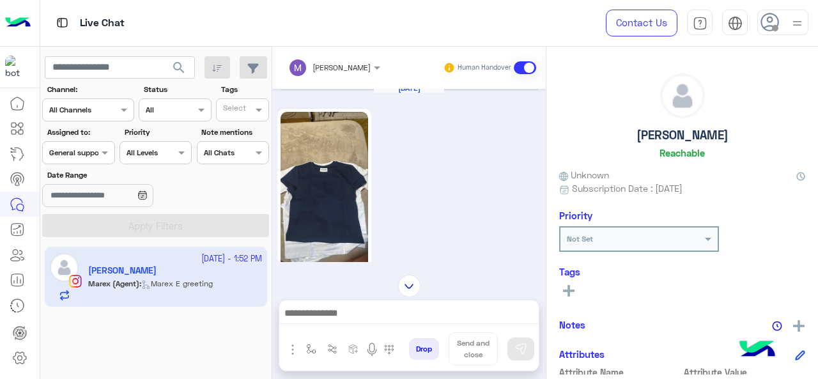
click at [333, 199] on img at bounding box center [325, 189] width 88 height 155
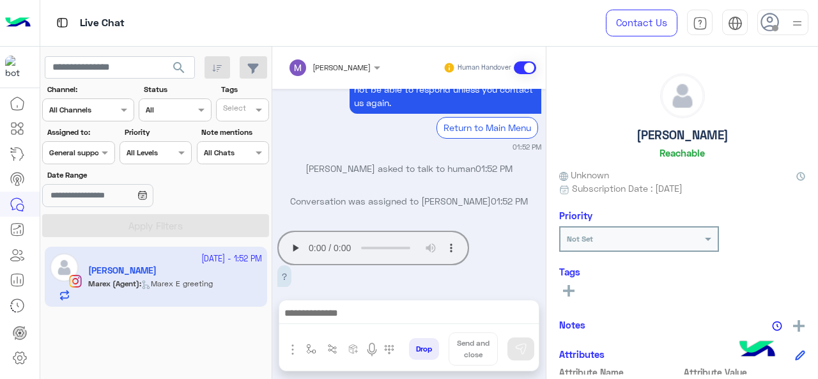
scroll to position [2218, 0]
